Goal: Check status: Check status

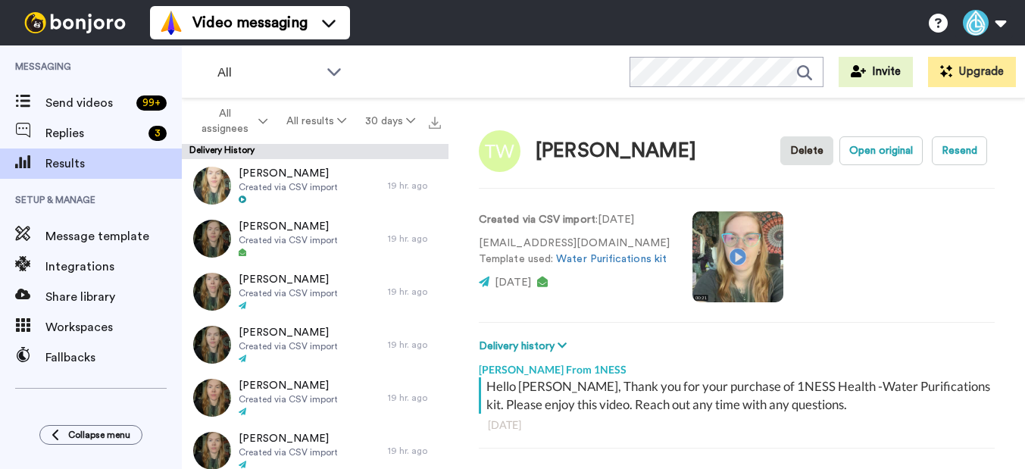
scroll to position [208, 0]
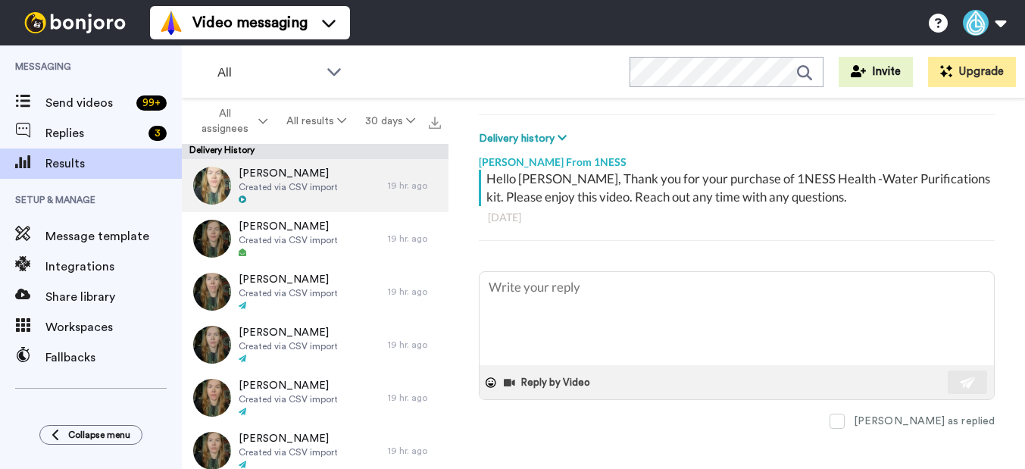
click at [288, 192] on span "Created via CSV import" at bounding box center [288, 187] width 99 height 12
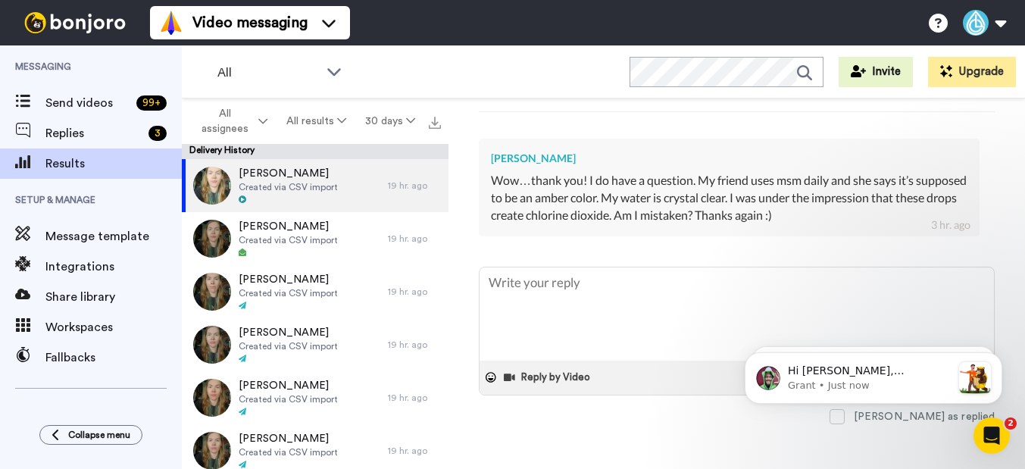
scroll to position [336, 0]
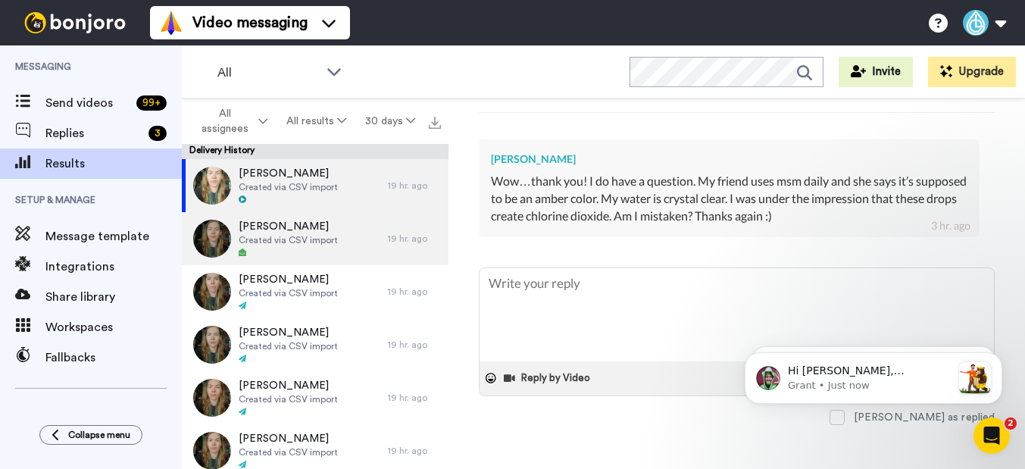
click at [280, 242] on span "Created via CSV import" at bounding box center [288, 240] width 99 height 12
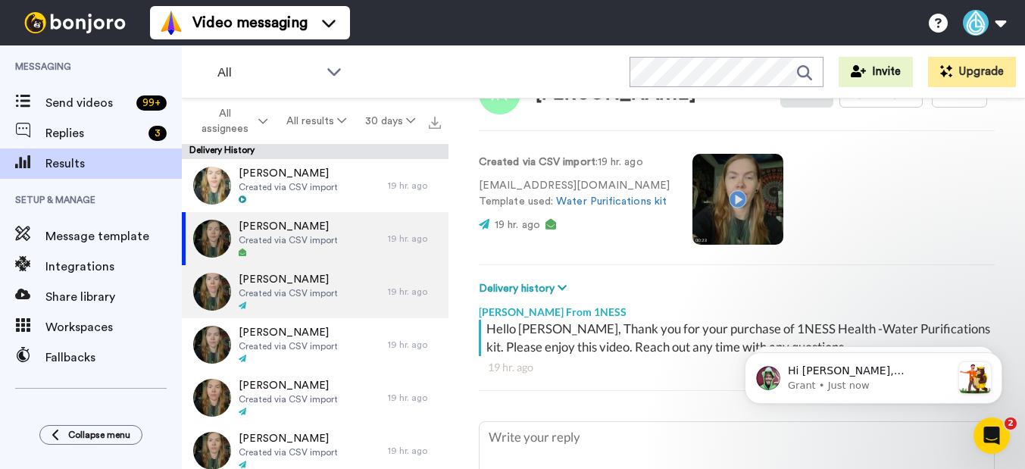
click at [276, 289] on span "Created via CSV import" at bounding box center [288, 293] width 99 height 12
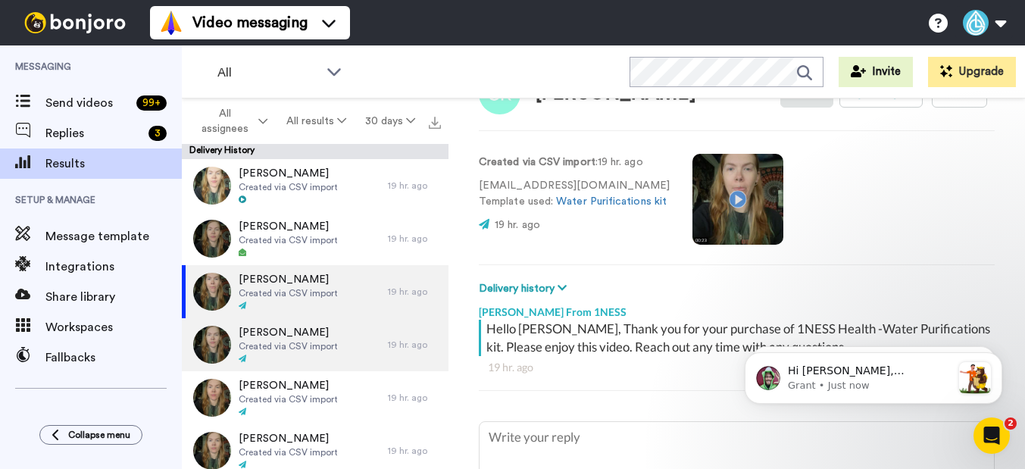
click at [279, 343] on span "Created via CSV import" at bounding box center [288, 346] width 99 height 12
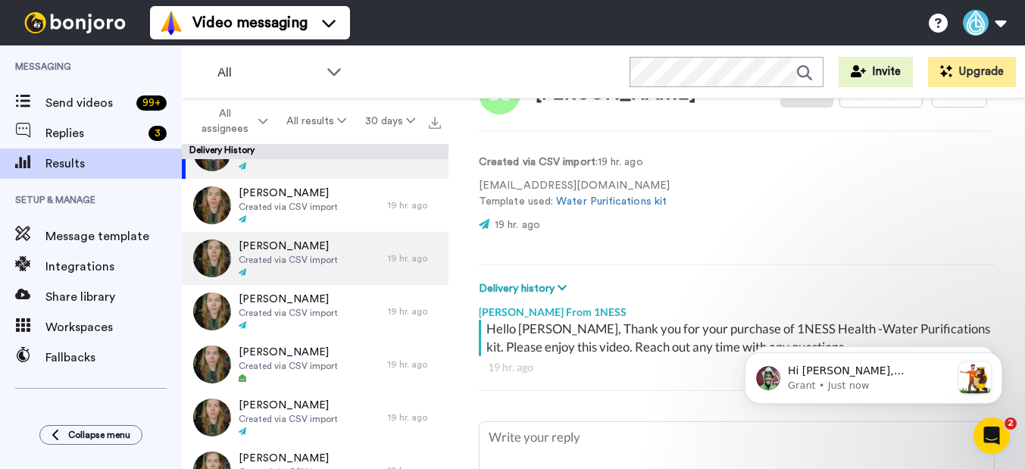
scroll to position [195, 0]
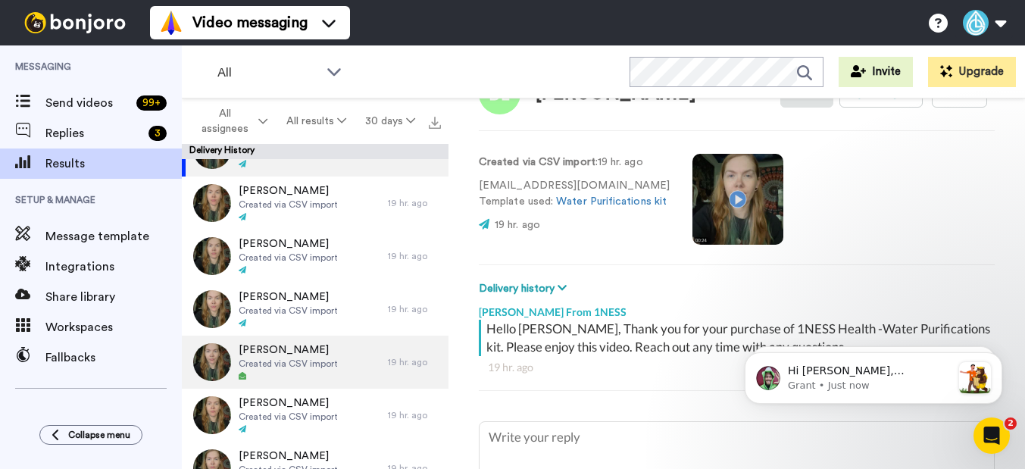
click at [283, 365] on span "Created via CSV import" at bounding box center [288, 363] width 99 height 12
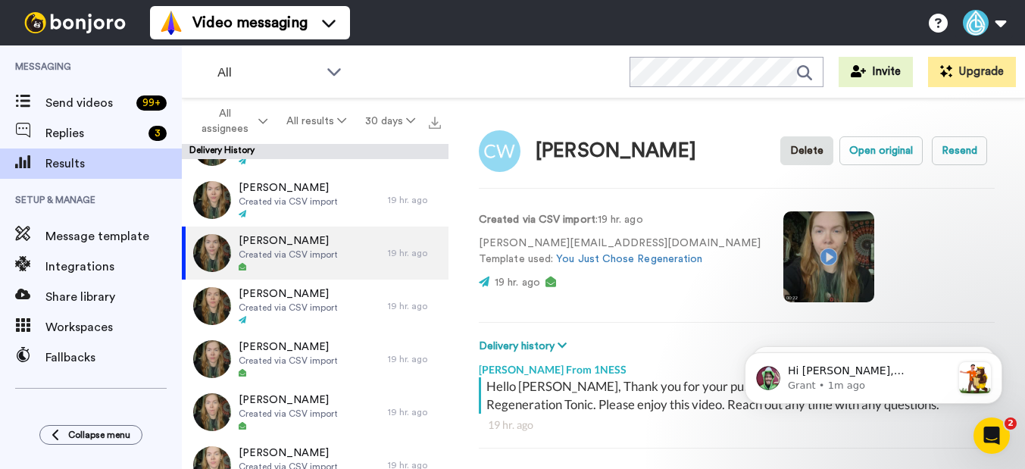
scroll to position [307, 0]
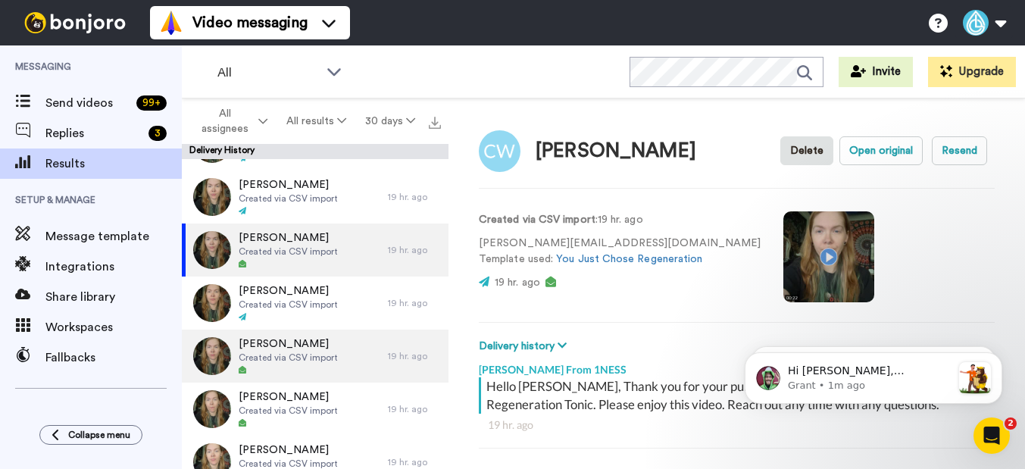
click at [292, 361] on span "Created via CSV import" at bounding box center [288, 357] width 99 height 12
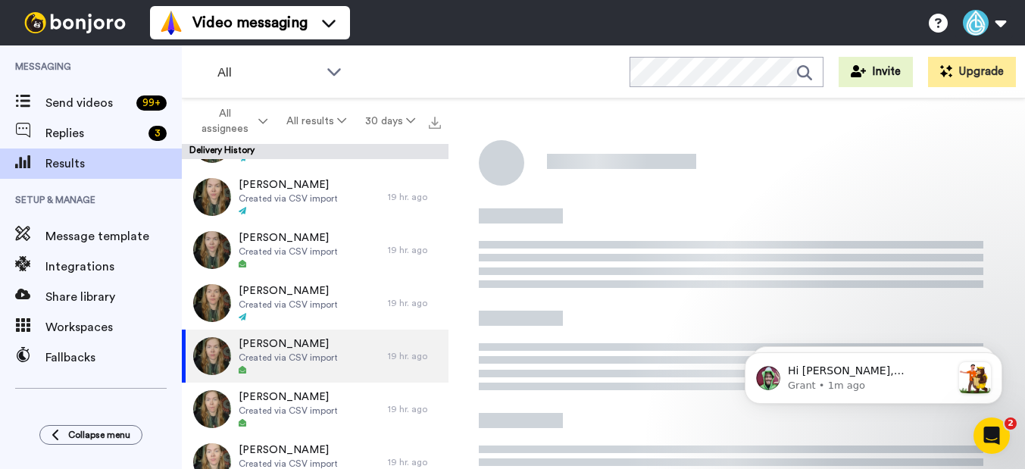
scroll to position [207, 0]
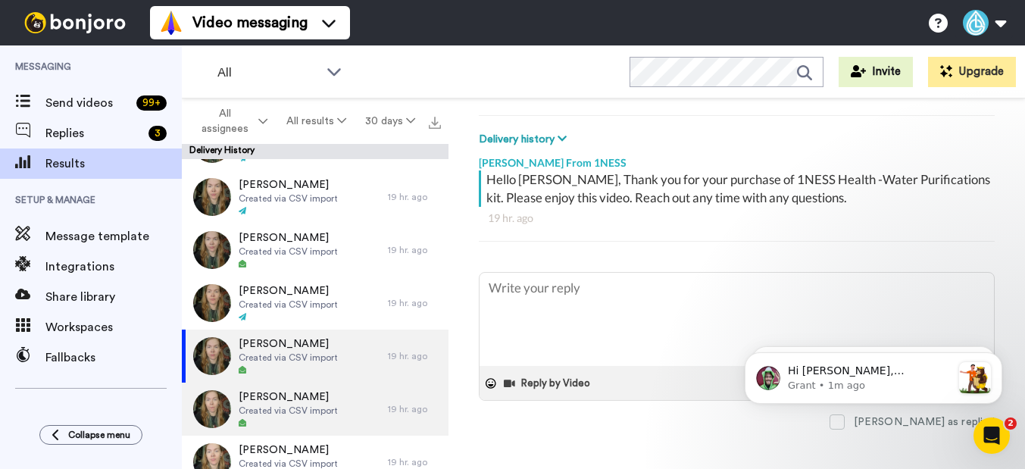
click at [291, 407] on span "Created via CSV import" at bounding box center [288, 410] width 99 height 12
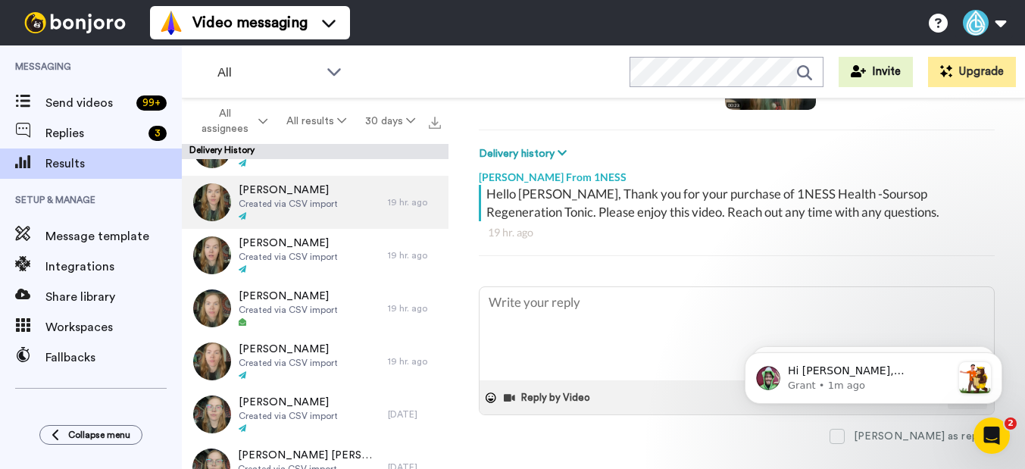
scroll to position [626, 0]
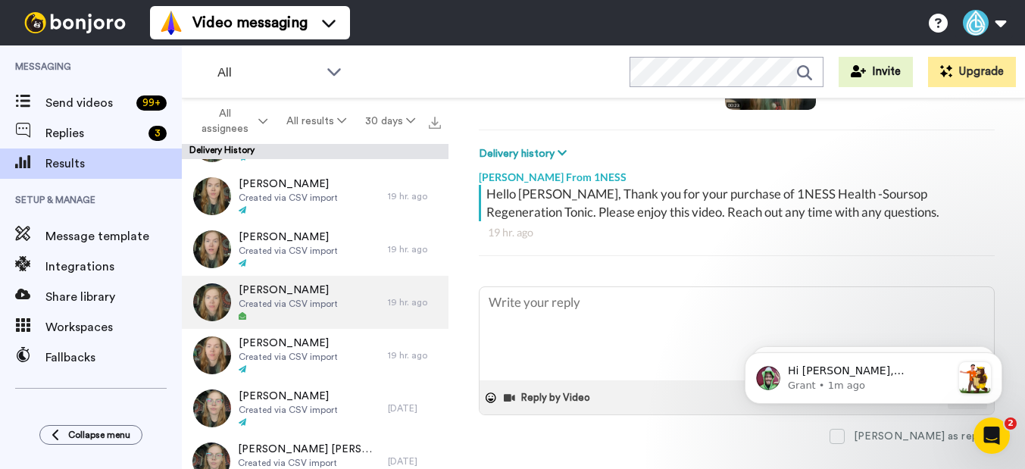
click at [294, 307] on span "Created via CSV import" at bounding box center [288, 304] width 99 height 12
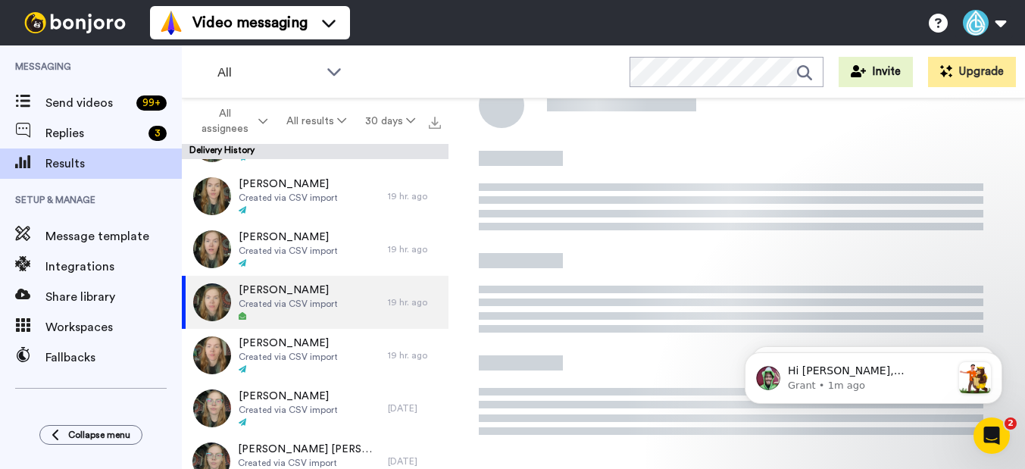
scroll to position [58, 0]
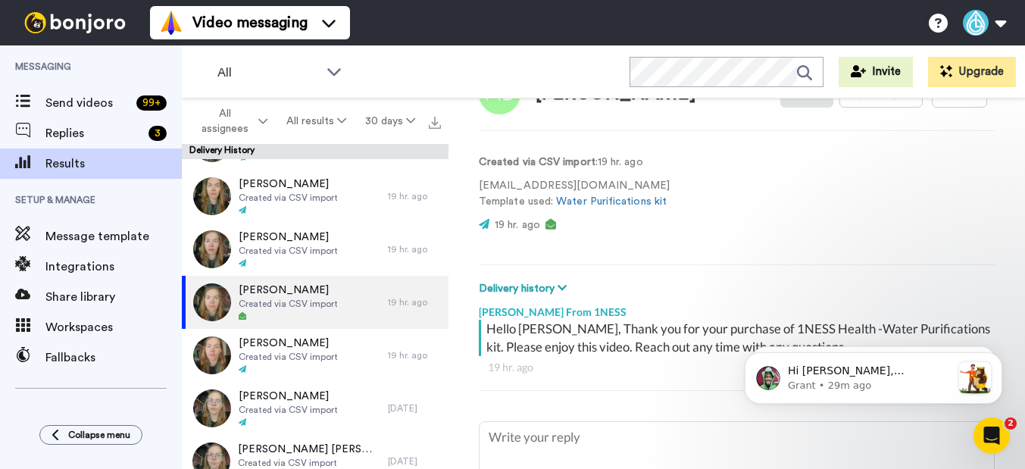
type textarea "x"
